Goal: Information Seeking & Learning: Learn about a topic

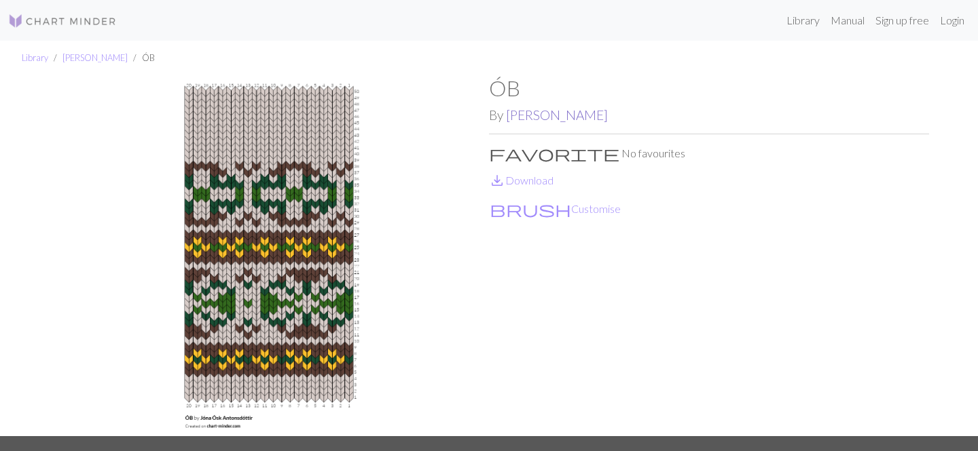
click at [542, 115] on link "[PERSON_NAME]" at bounding box center [557, 115] width 102 height 16
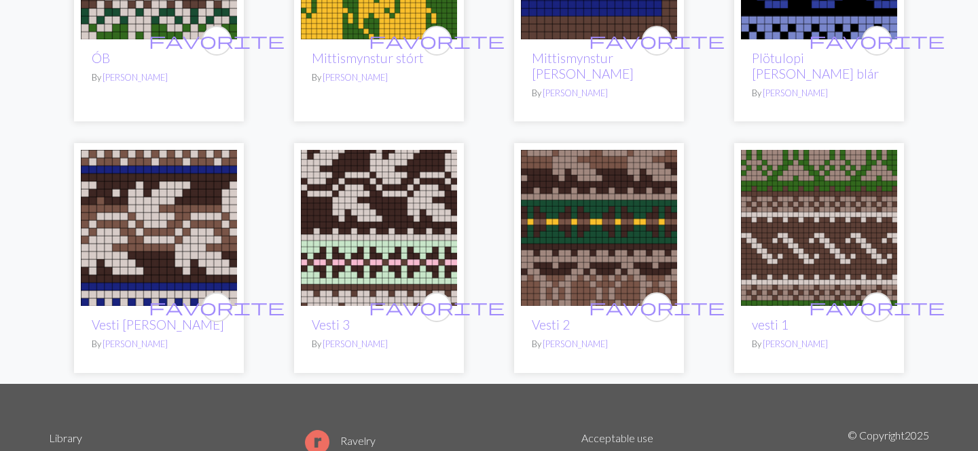
scroll to position [369, 0]
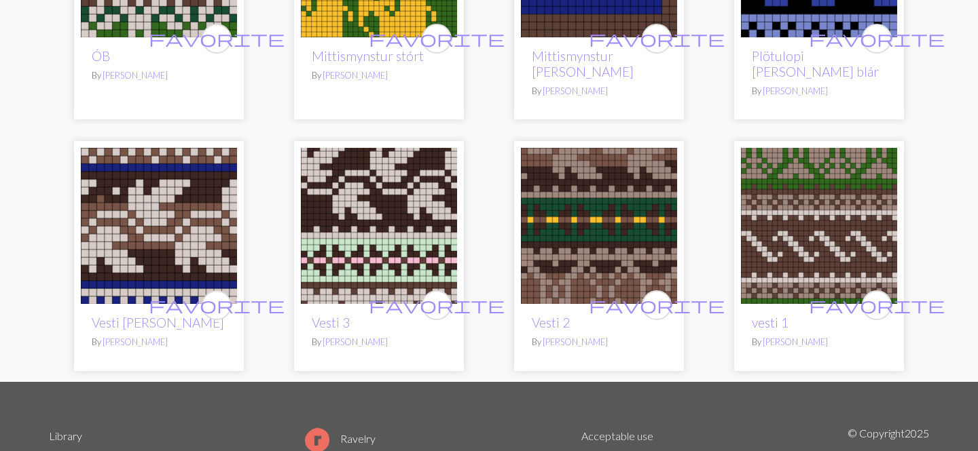
click at [567, 187] on img at bounding box center [599, 226] width 156 height 156
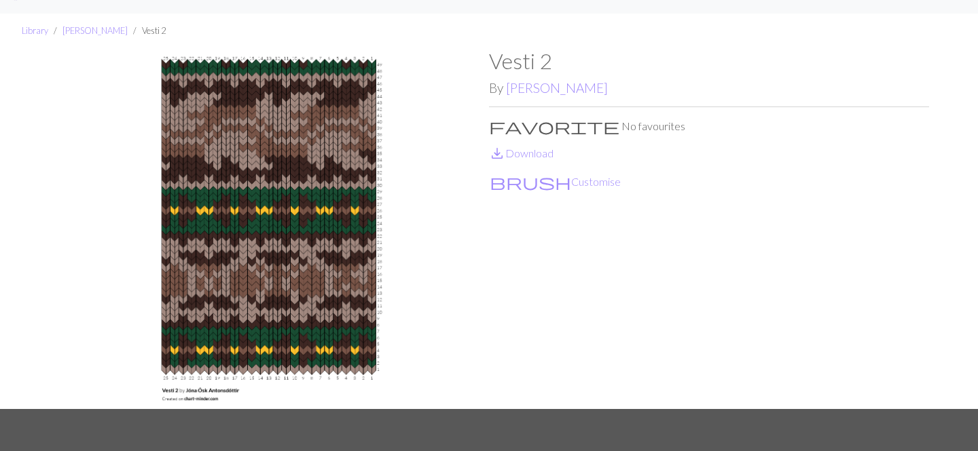
scroll to position [33, 0]
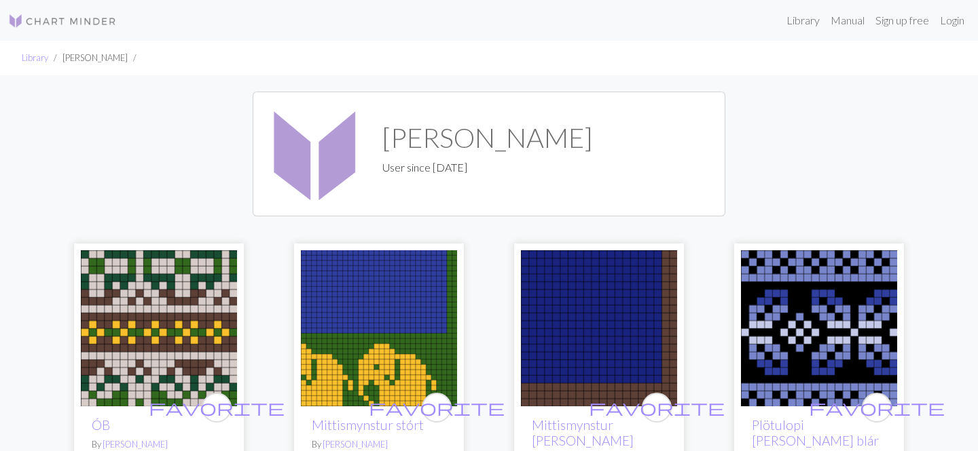
scroll to position [41, 0]
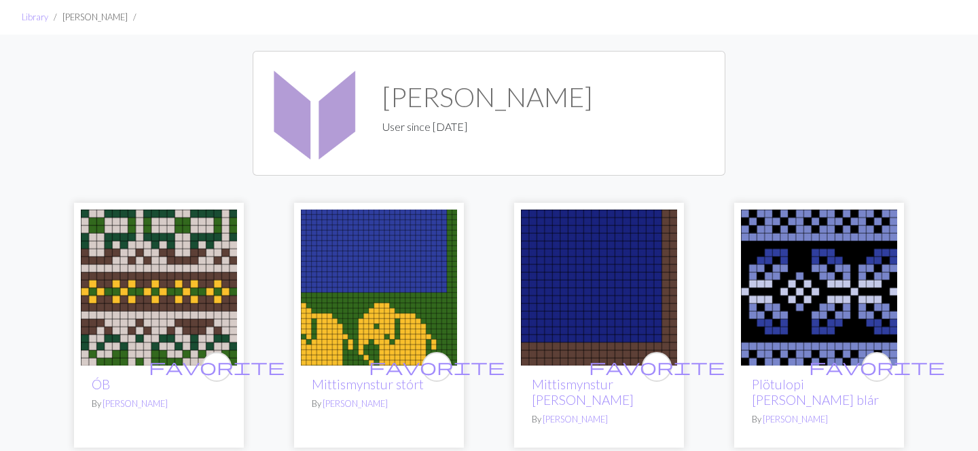
click at [111, 378] on h2 "ÓB" at bounding box center [159, 385] width 134 height 16
click at [107, 383] on link "ÓB" at bounding box center [101, 385] width 18 height 16
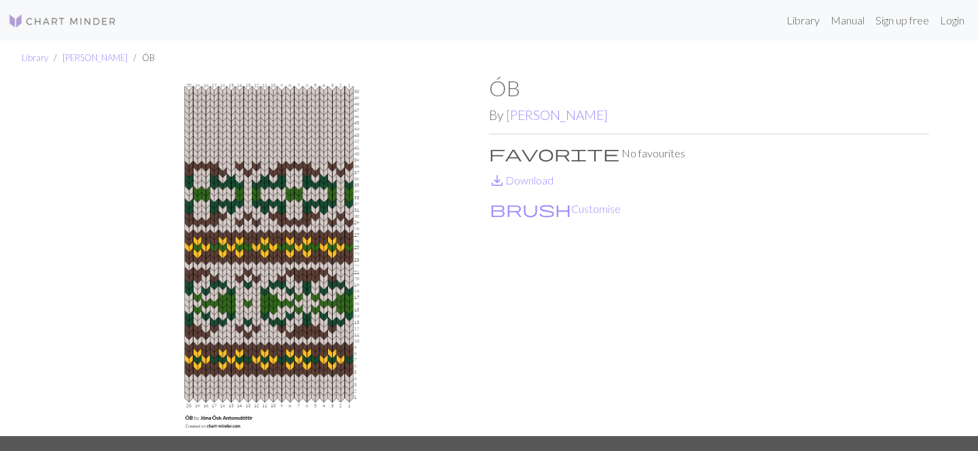
scroll to position [1, 0]
